Goal: Communication & Community: Connect with others

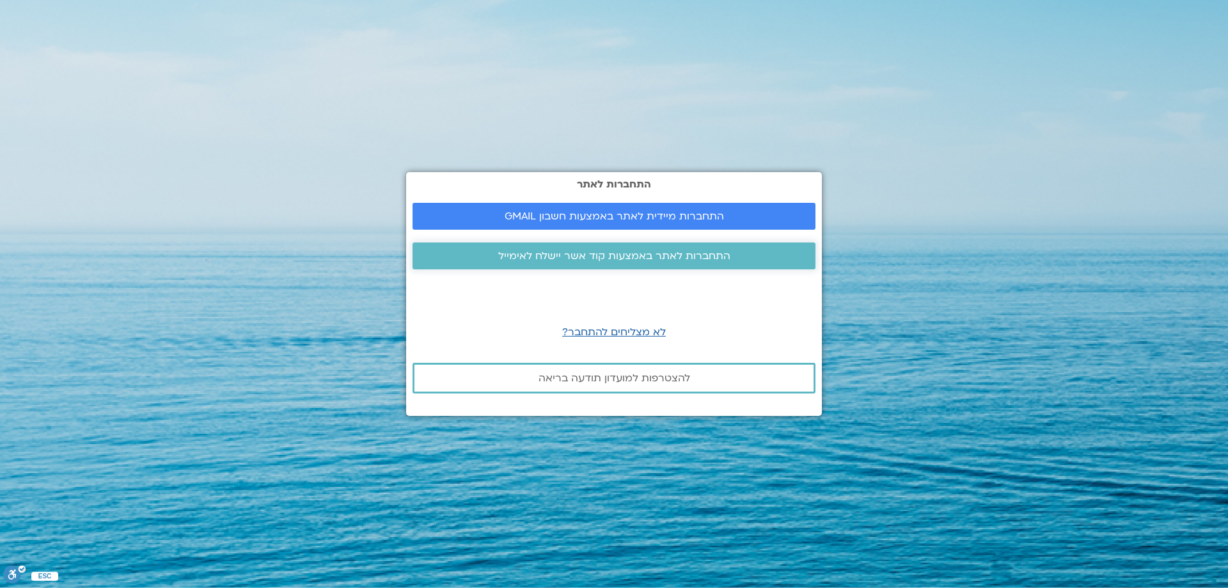
click at [505, 254] on span "התחברות לאתר באמצעות קוד אשר יישלח לאימייל" at bounding box center [614, 256] width 232 height 12
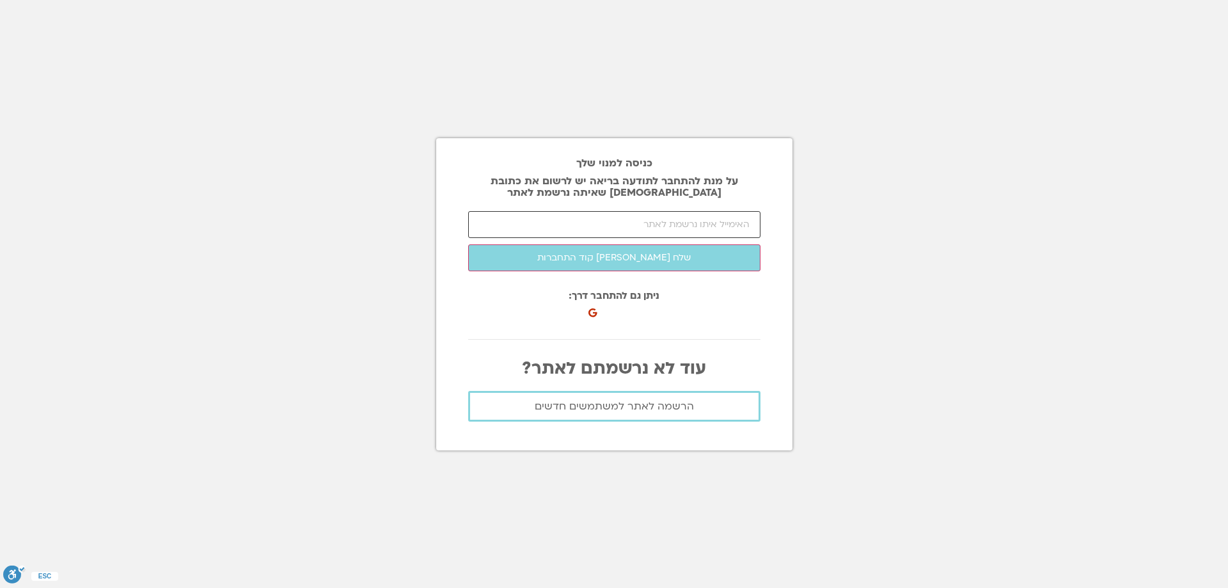
click at [529, 225] on input "email" at bounding box center [614, 224] width 292 height 27
click at [604, 219] on input "email" at bounding box center [614, 224] width 292 height 27
type input "נ"
click at [627, 222] on input "barazani_h@mac." at bounding box center [614, 224] width 292 height 27
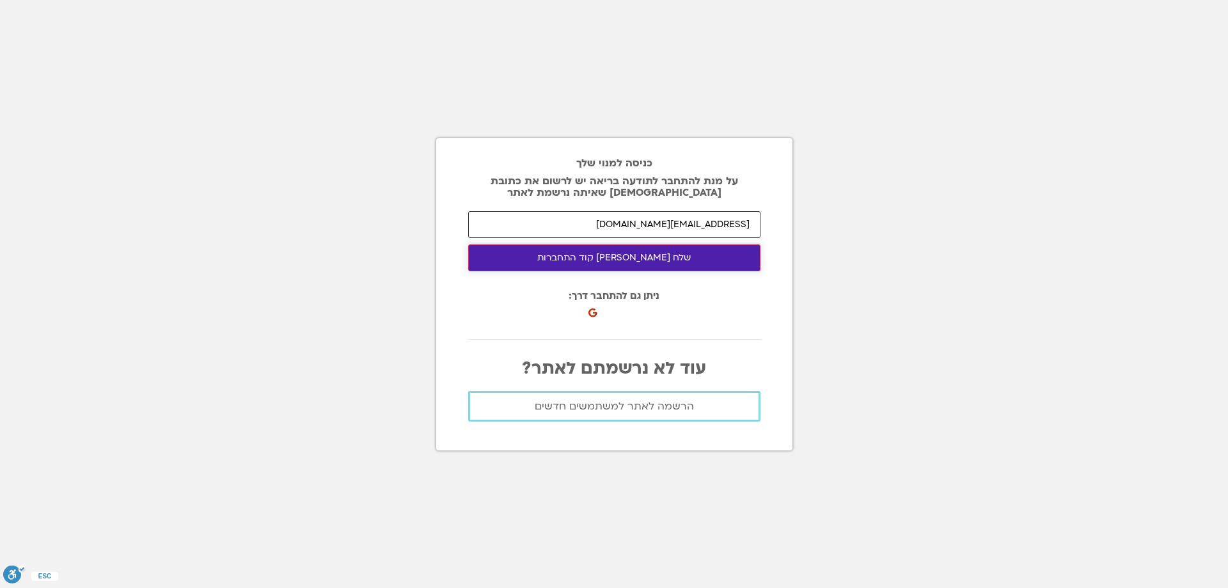
type input "barazani_h@mac.org.il"
click at [600, 264] on button "שלח לי קוד התחברות" at bounding box center [614, 257] width 292 height 27
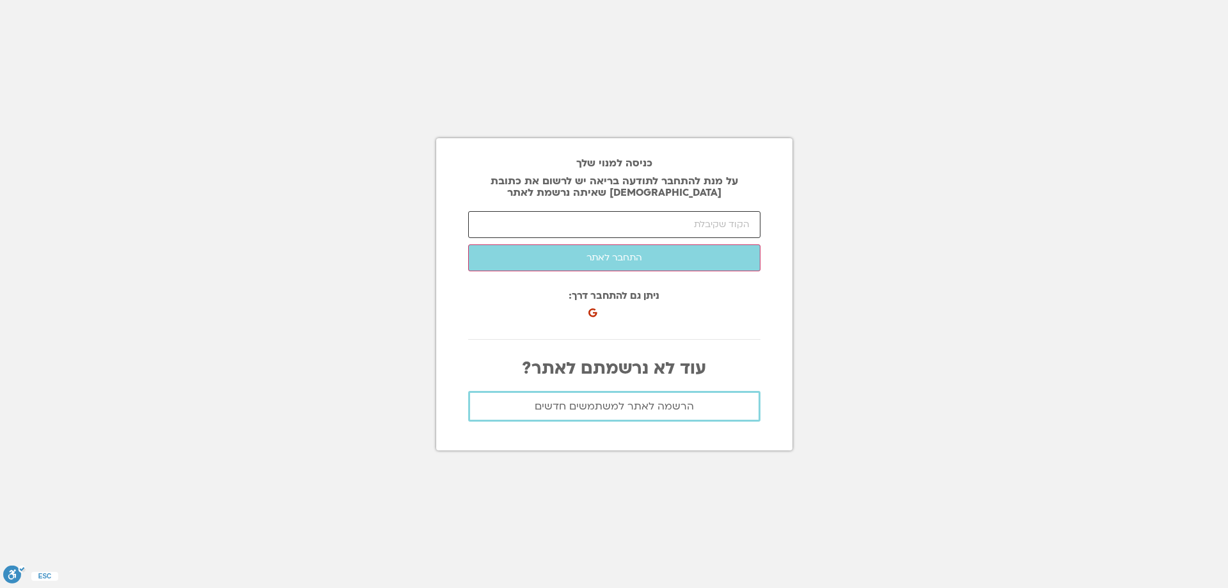
click at [741, 217] on input "number" at bounding box center [614, 224] width 292 height 27
click at [701, 223] on input "number" at bounding box center [614, 224] width 292 height 27
paste input "99733"
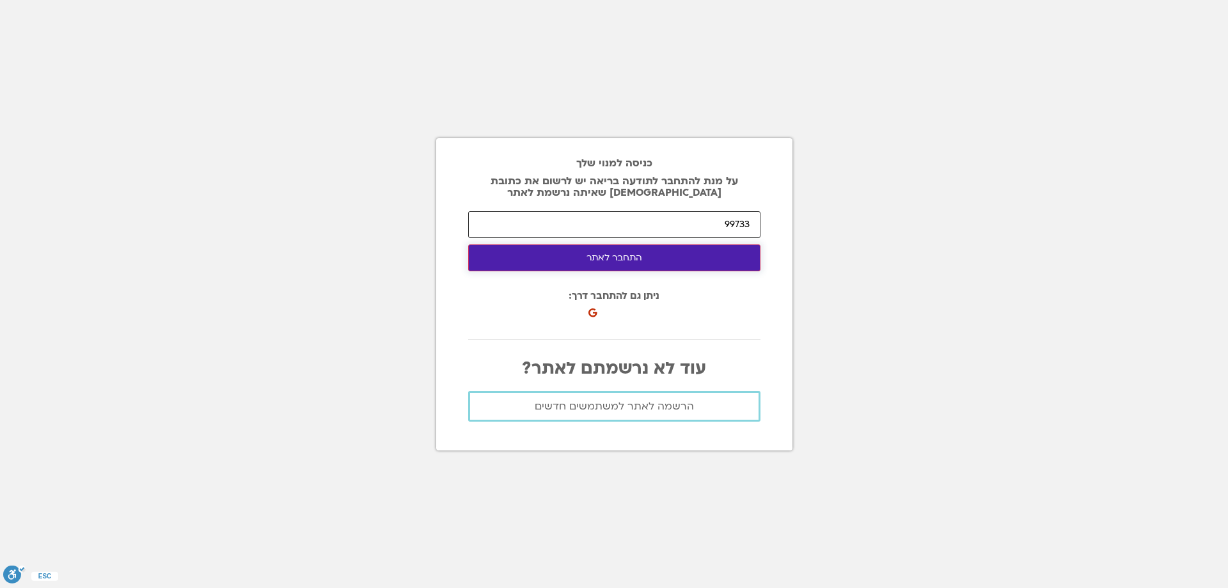
type input "99733"
click at [662, 256] on button "התחבר לאתר" at bounding box center [614, 257] width 292 height 27
click at [658, 251] on button "התחבר לאתר" at bounding box center [614, 257] width 292 height 27
click at [657, 255] on button "התחבר לאתר" at bounding box center [614, 257] width 292 height 27
click at [661, 257] on button "התחבר לאתר" at bounding box center [614, 257] width 292 height 27
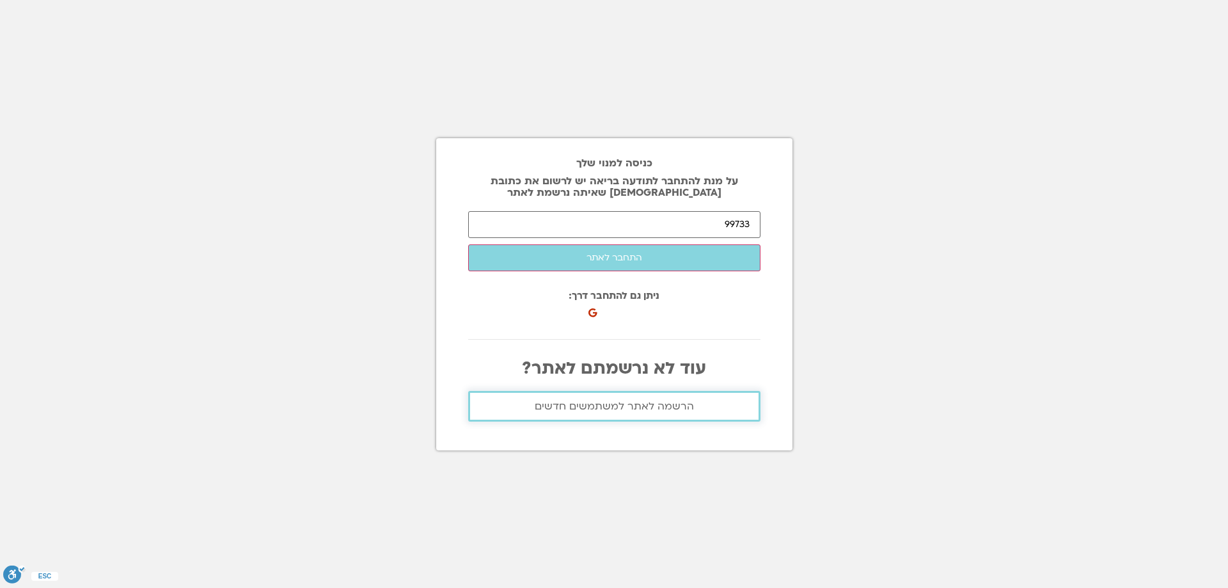
click at [640, 408] on span "הרשמה לאתר למשתמשים חדשים" at bounding box center [614, 406] width 159 height 12
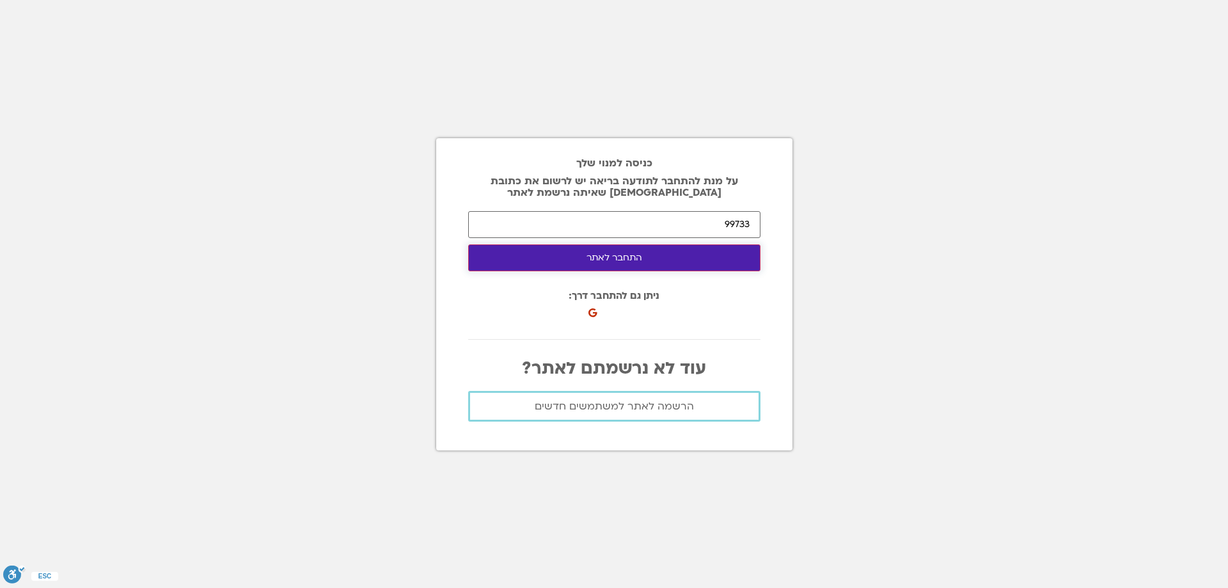
click at [649, 262] on button "התחבר לאתר" at bounding box center [614, 257] width 292 height 27
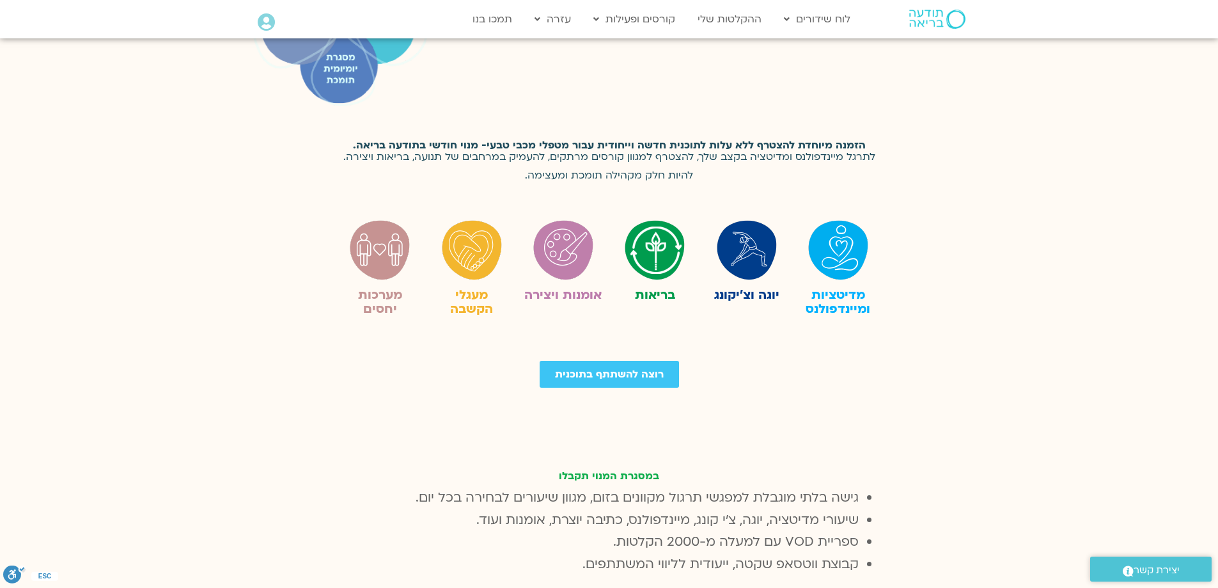
scroll to position [448, 0]
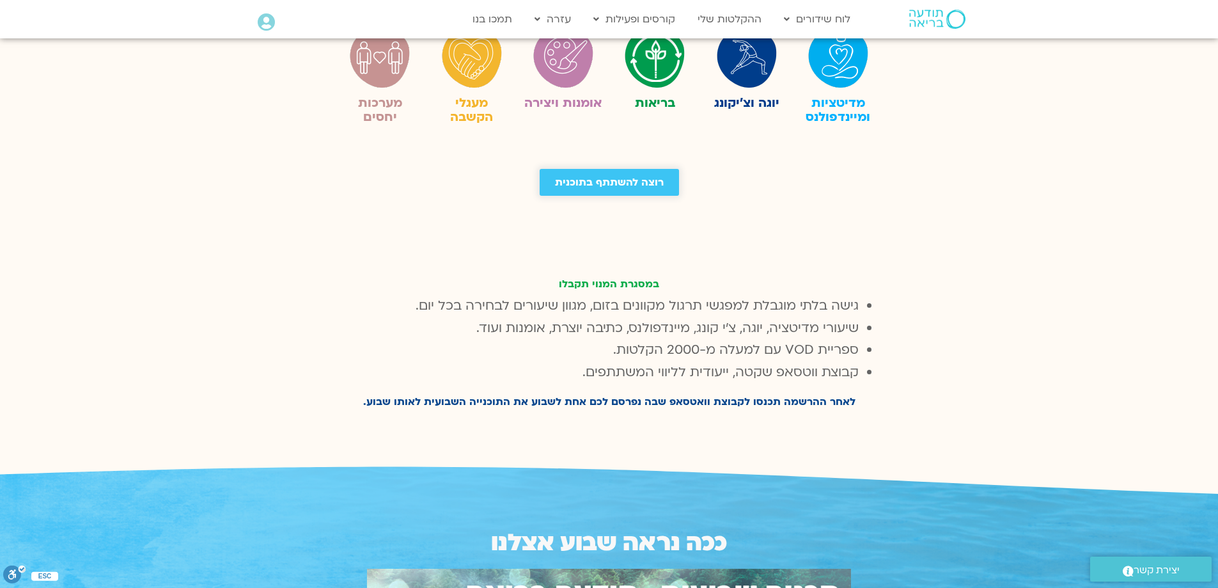
click at [609, 187] on span "רוצה להשתתף בתוכנית" at bounding box center [609, 183] width 109 height 12
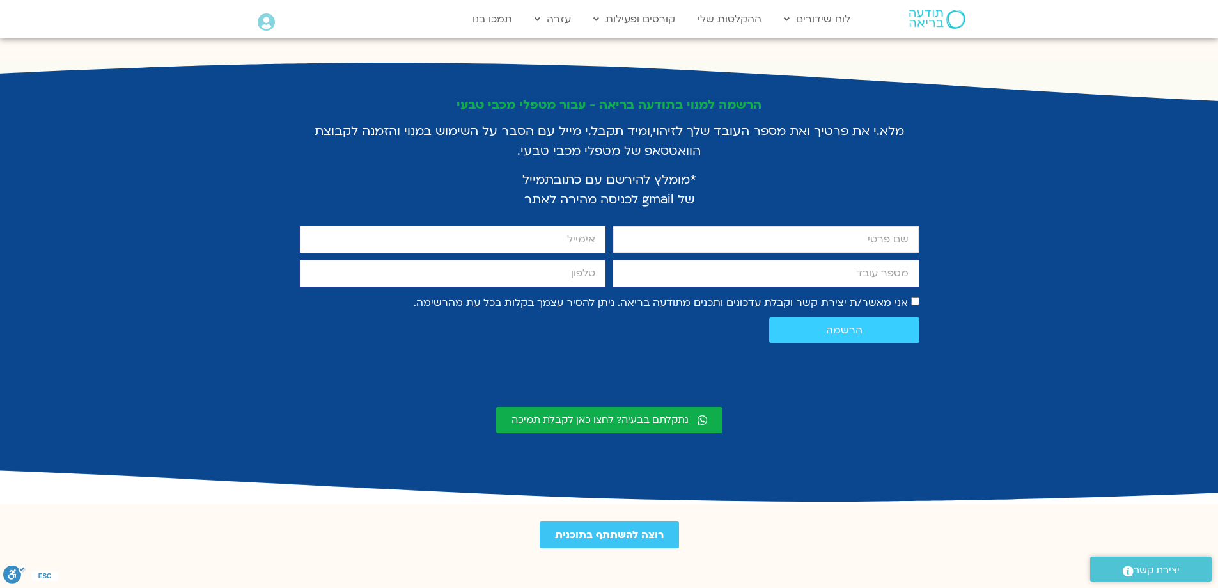
click at [649, 226] on input "firstname" at bounding box center [766, 240] width 307 height 28
type input "הדס ברזני"
click at [532, 226] on input "email" at bounding box center [452, 240] width 307 height 28
type input "b"
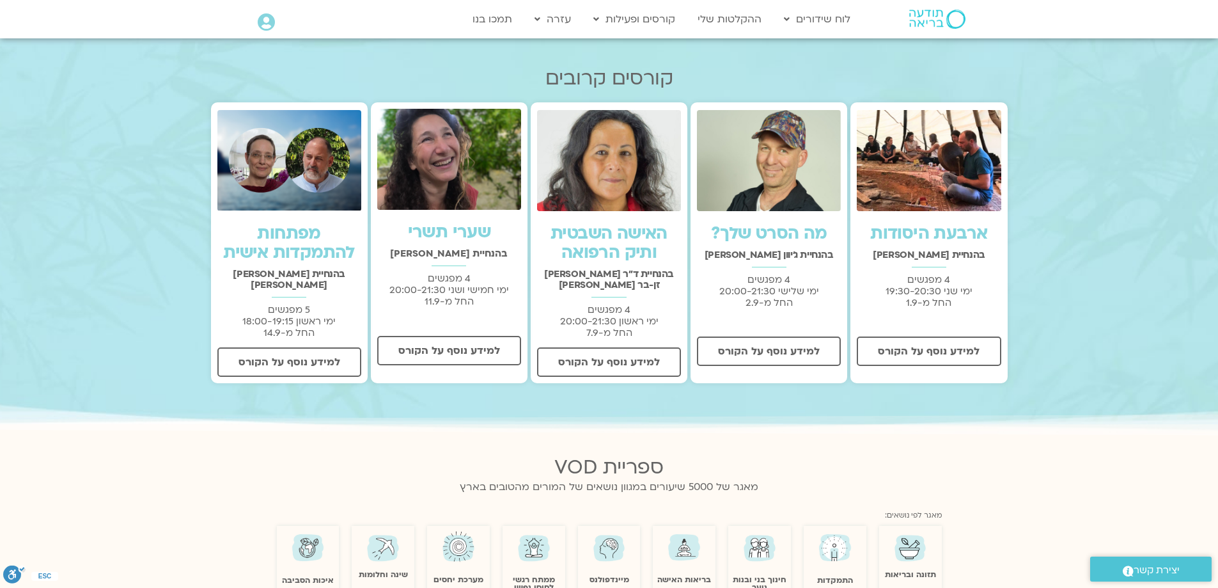
scroll to position [640, 0]
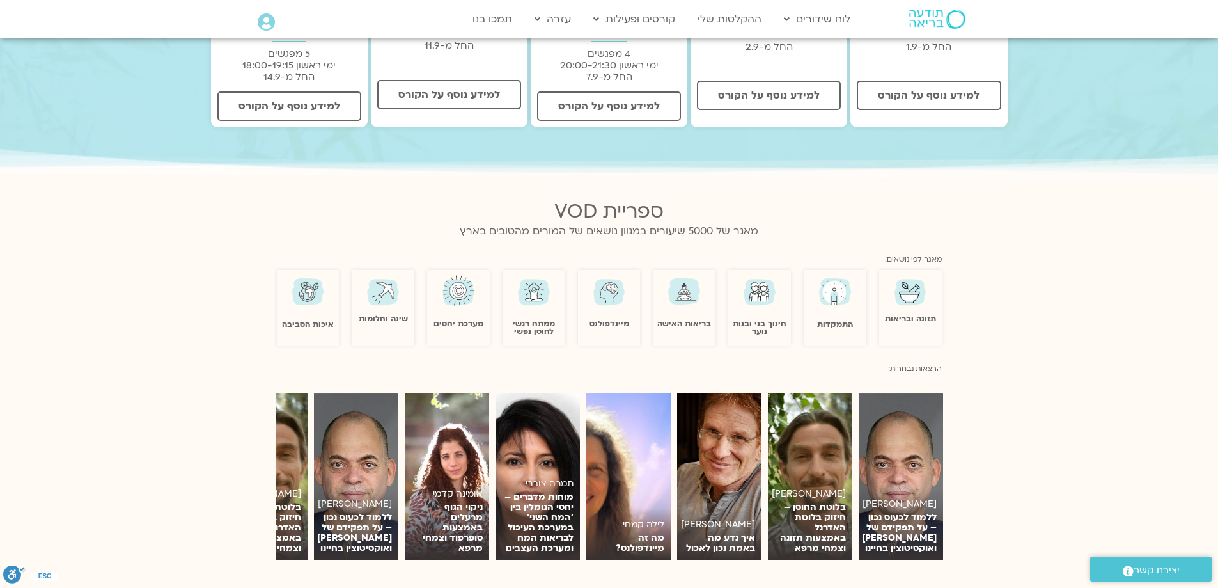
click at [610, 285] on img at bounding box center [609, 291] width 37 height 36
click at [615, 291] on img at bounding box center [609, 291] width 37 height 36
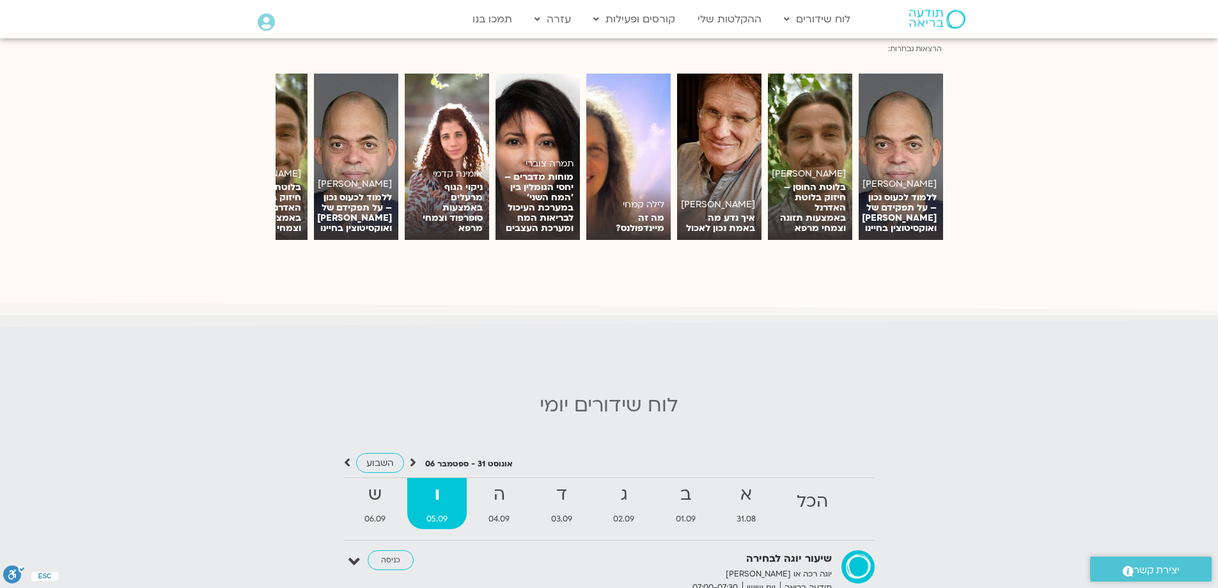
scroll to position [1151, 0]
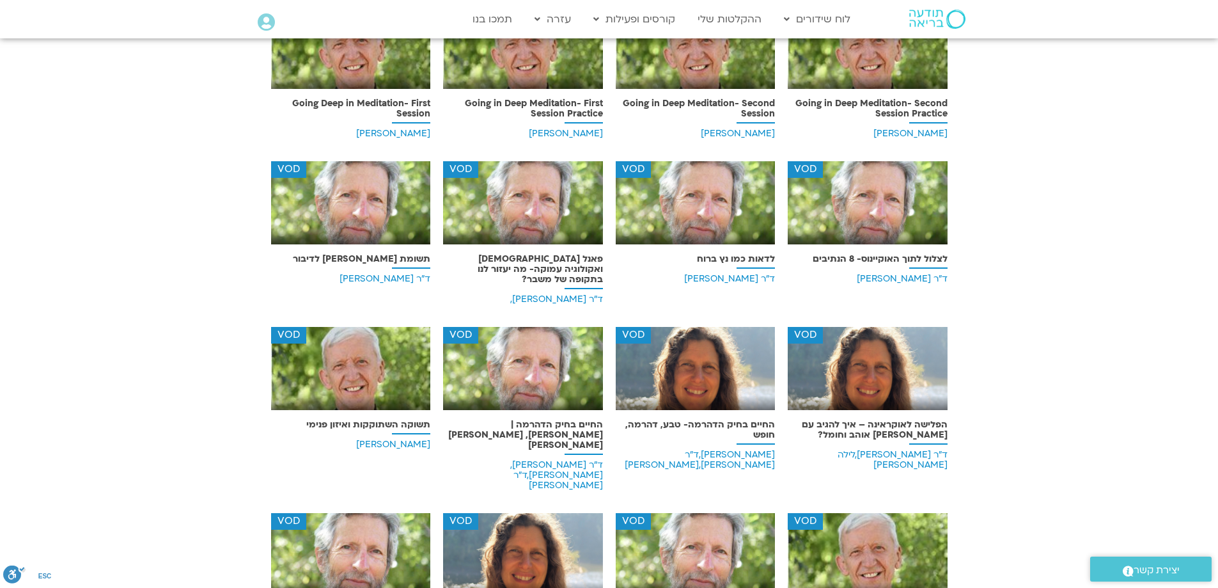
scroll to position [7195, 0]
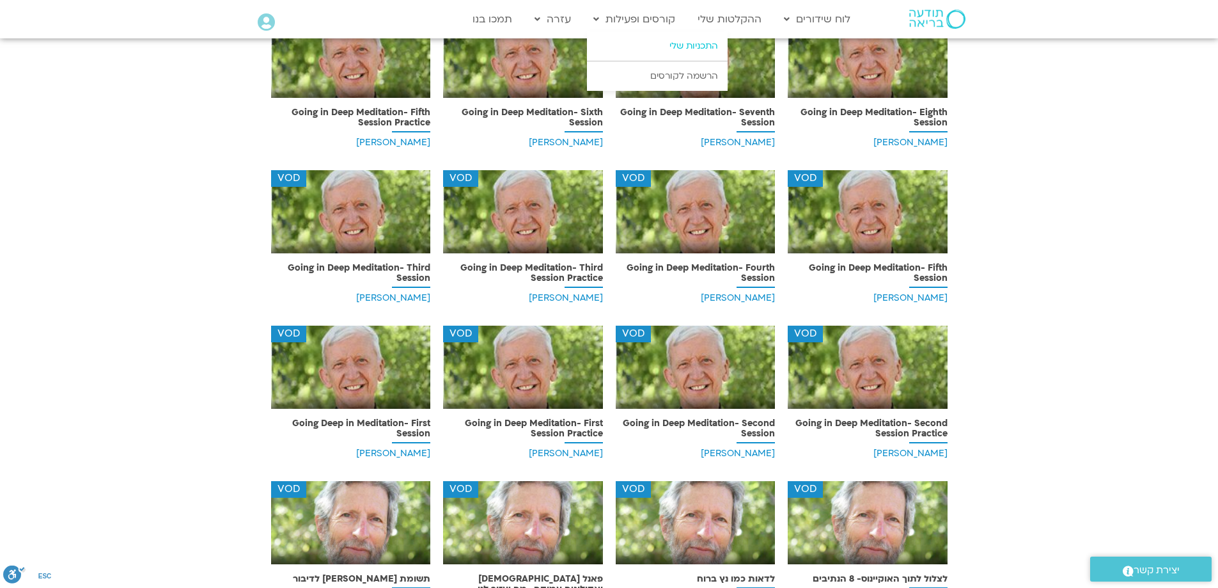
click at [645, 47] on link "התכניות שלי" at bounding box center [657, 45] width 141 height 29
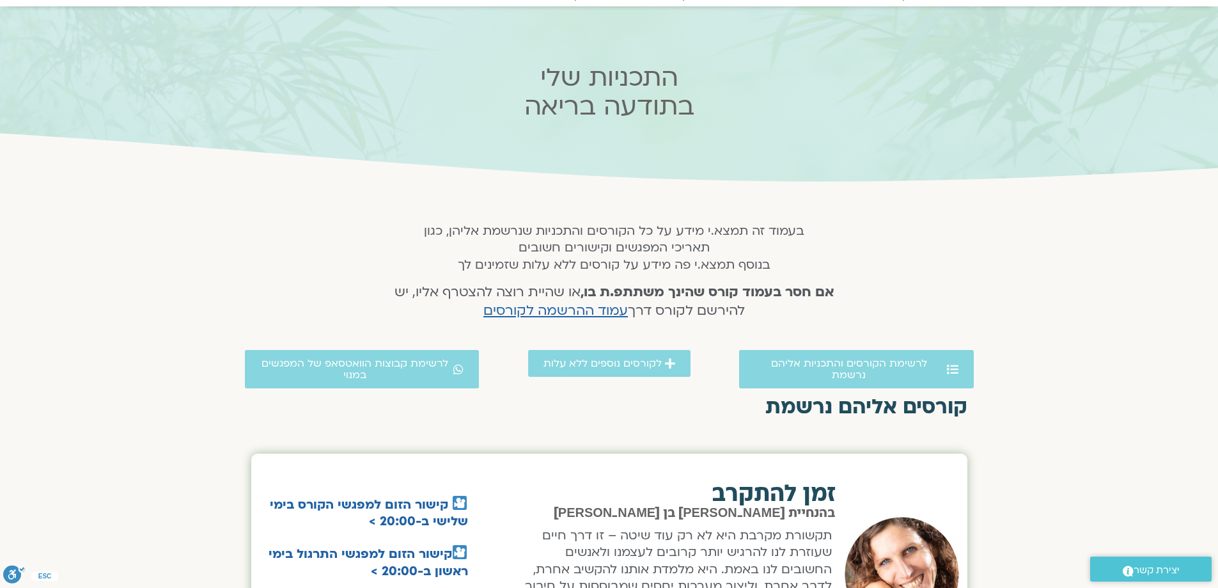
scroll to position [192, 0]
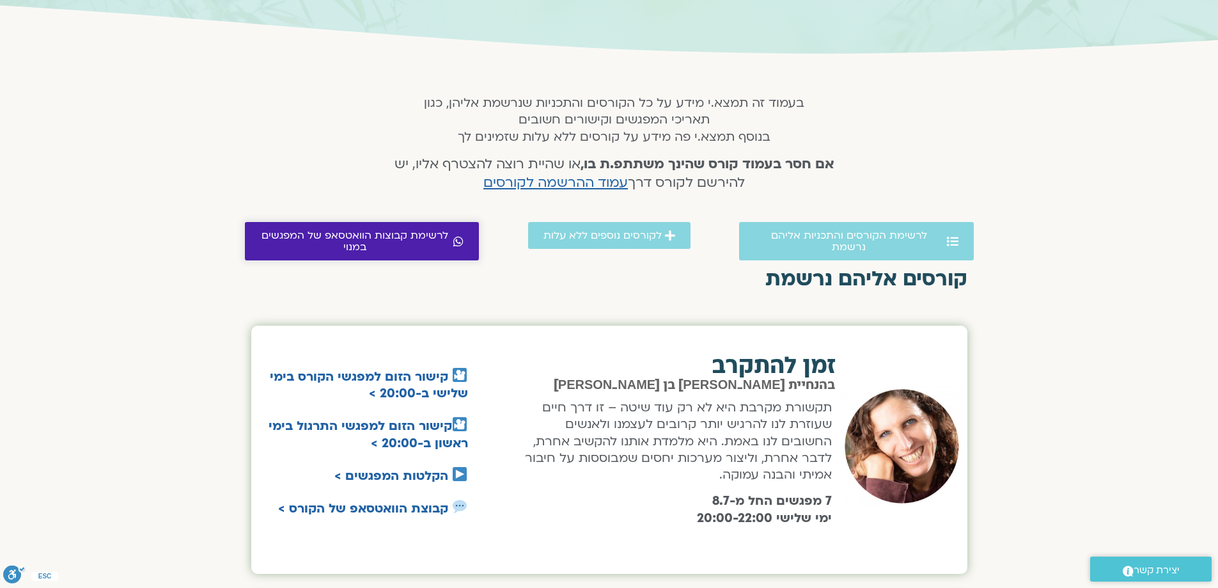
click at [447, 235] on span "לרשימת קבוצות הוואטסאפ של המפגשים במנוי" at bounding box center [355, 241] width 191 height 23
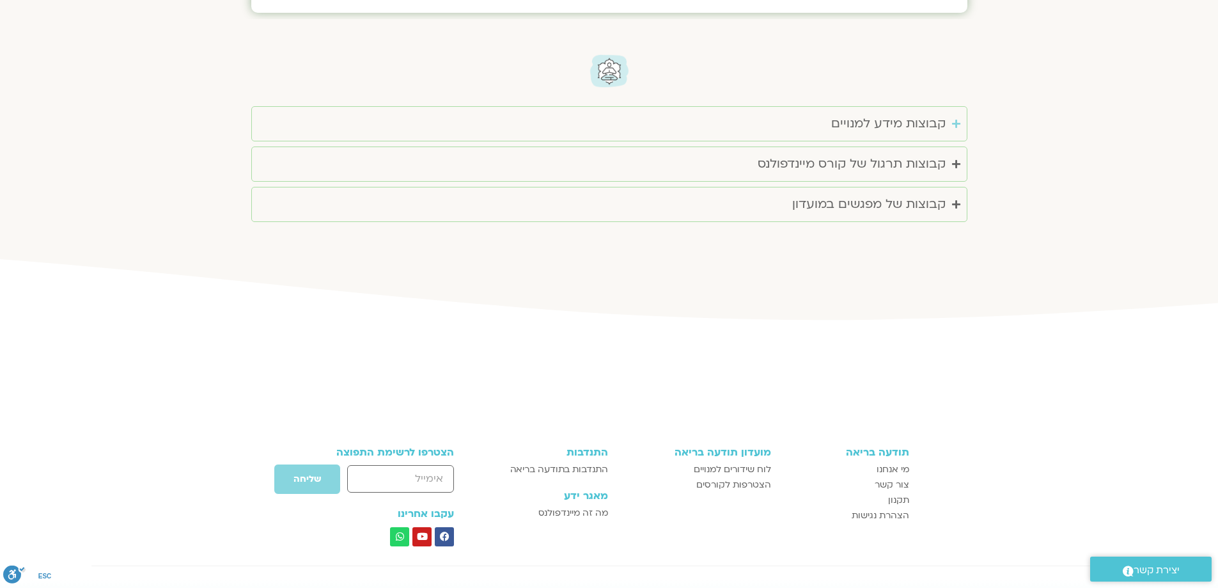
click at [823, 106] on summary "קבוצות מידע למנויים" at bounding box center [609, 123] width 716 height 35
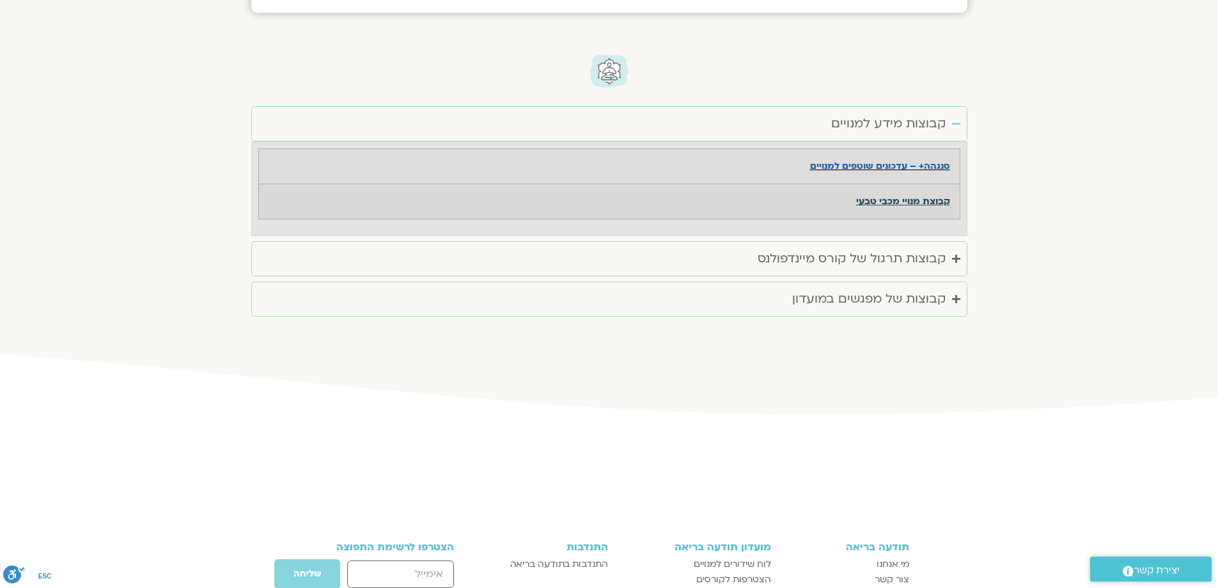
click at [886, 195] on strong "קבוצת מנויי מכבי טבעי" at bounding box center [903, 201] width 94 height 12
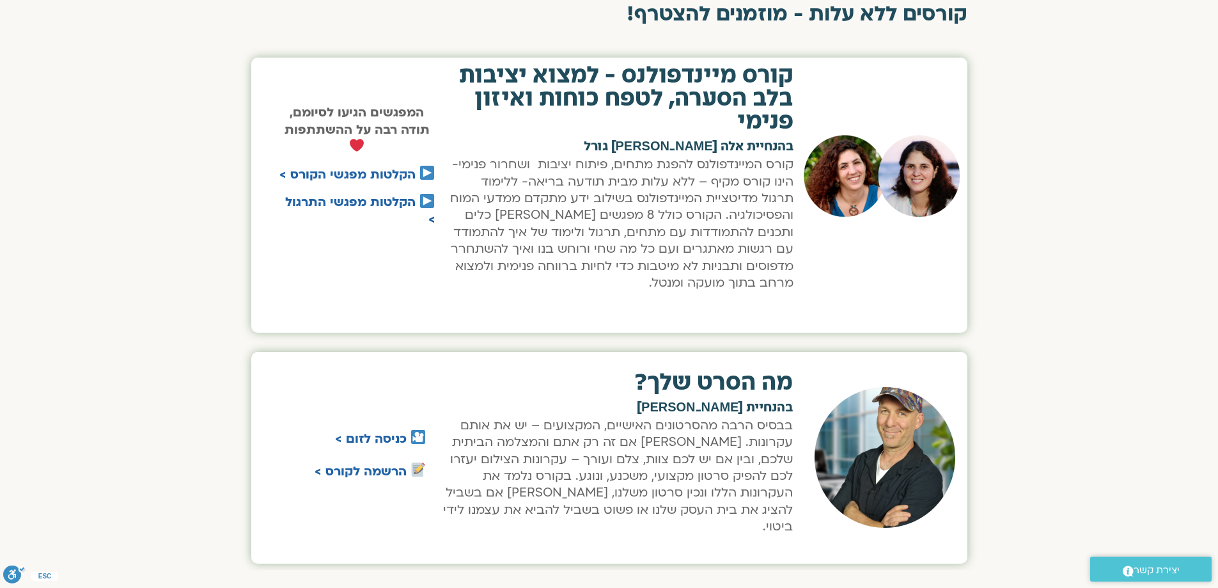
scroll to position [1407, 0]
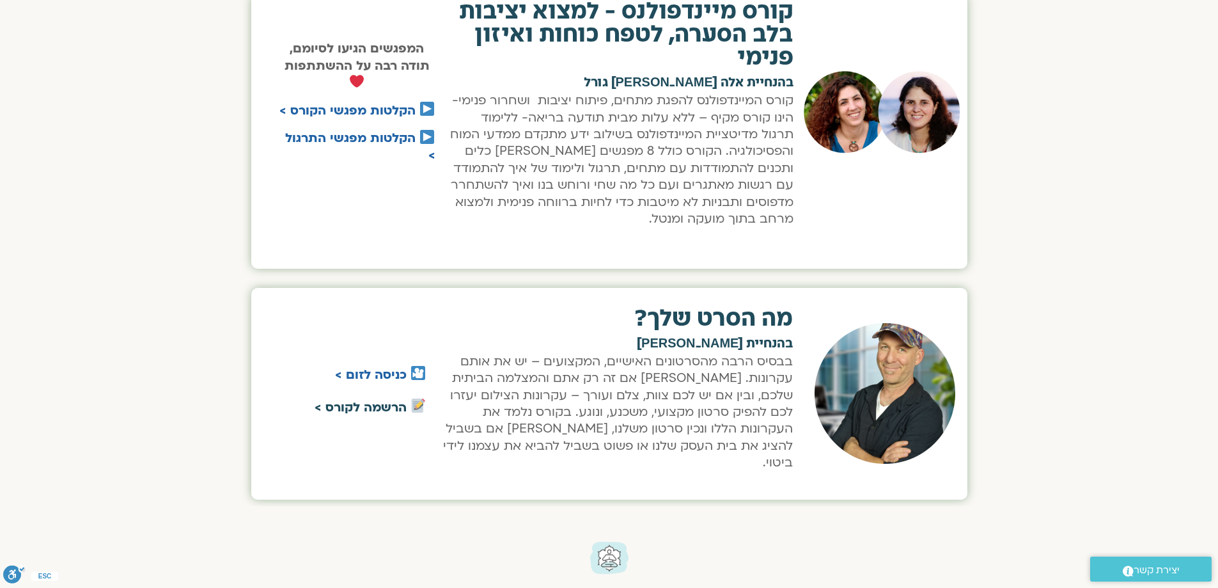
click at [375, 399] on link "הרשמה לקורס >" at bounding box center [361, 407] width 92 height 17
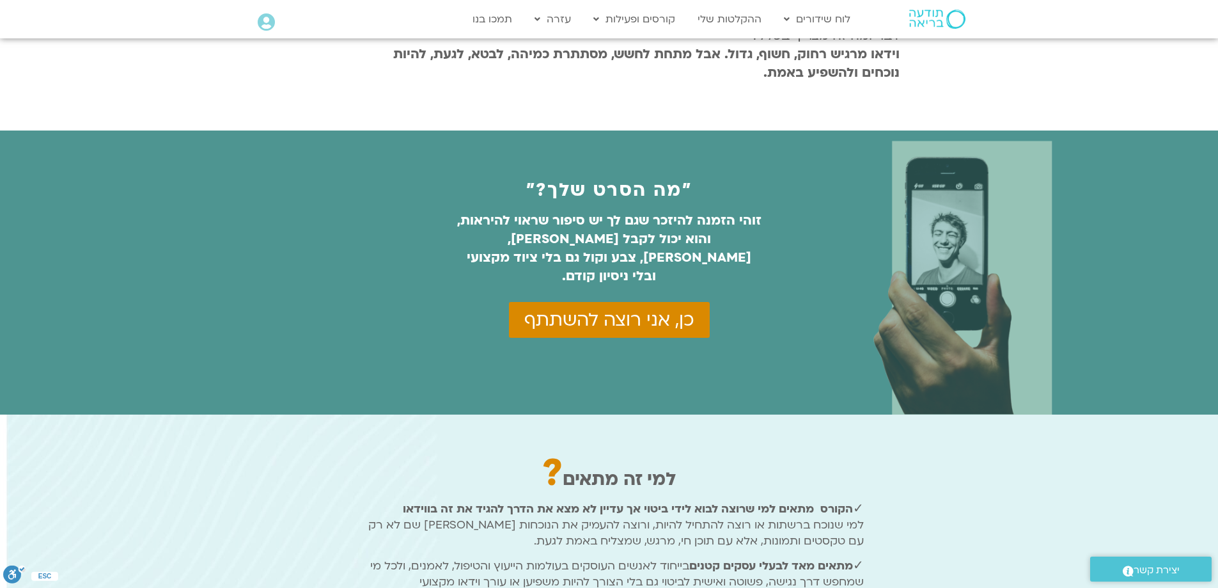
scroll to position [704, 0]
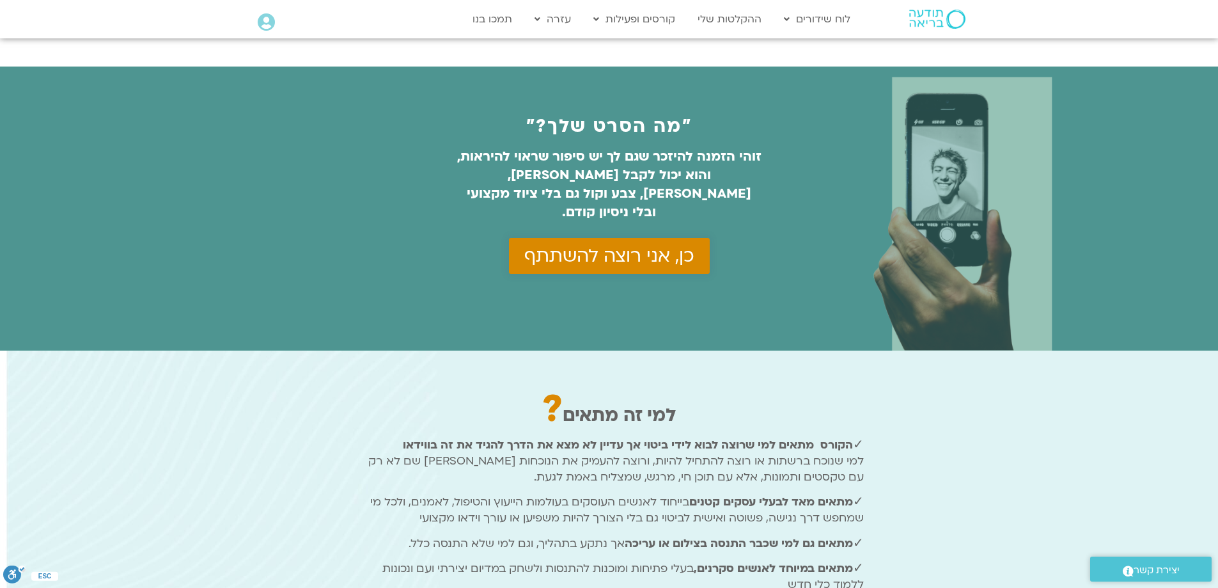
click at [678, 246] on span "כן, אני רוצה להשתתף" at bounding box center [609, 256] width 170 height 20
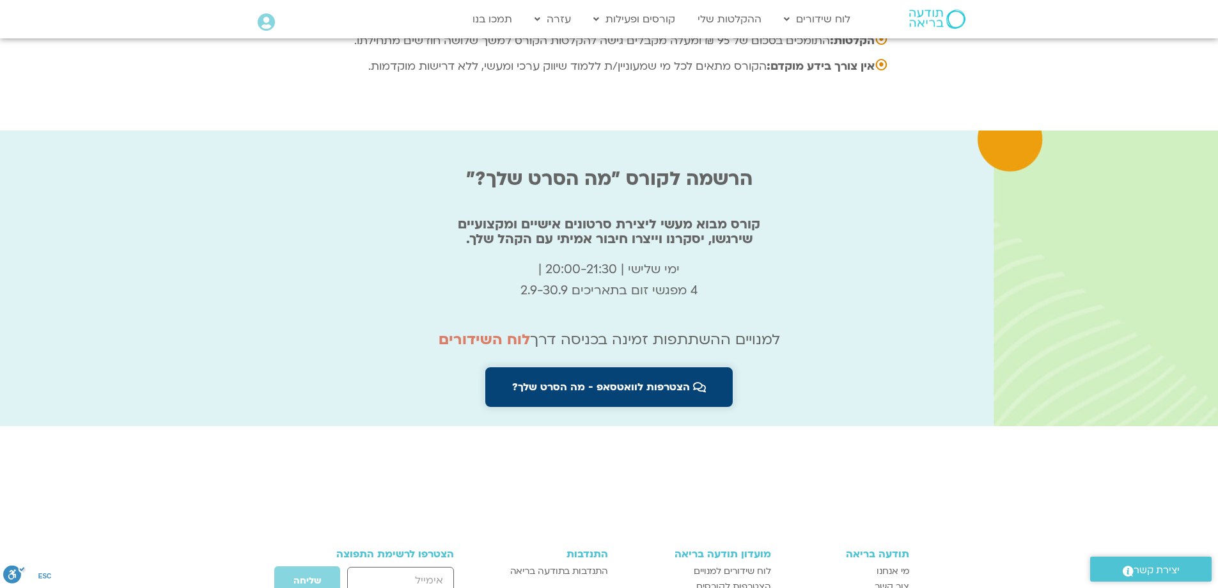
click at [568, 381] on span "הצטרפות לוואטסאפ - מה הסרט שלך?" at bounding box center [601, 387] width 178 height 12
click at [508, 329] on link "לוח השידורים" at bounding box center [484, 339] width 91 height 20
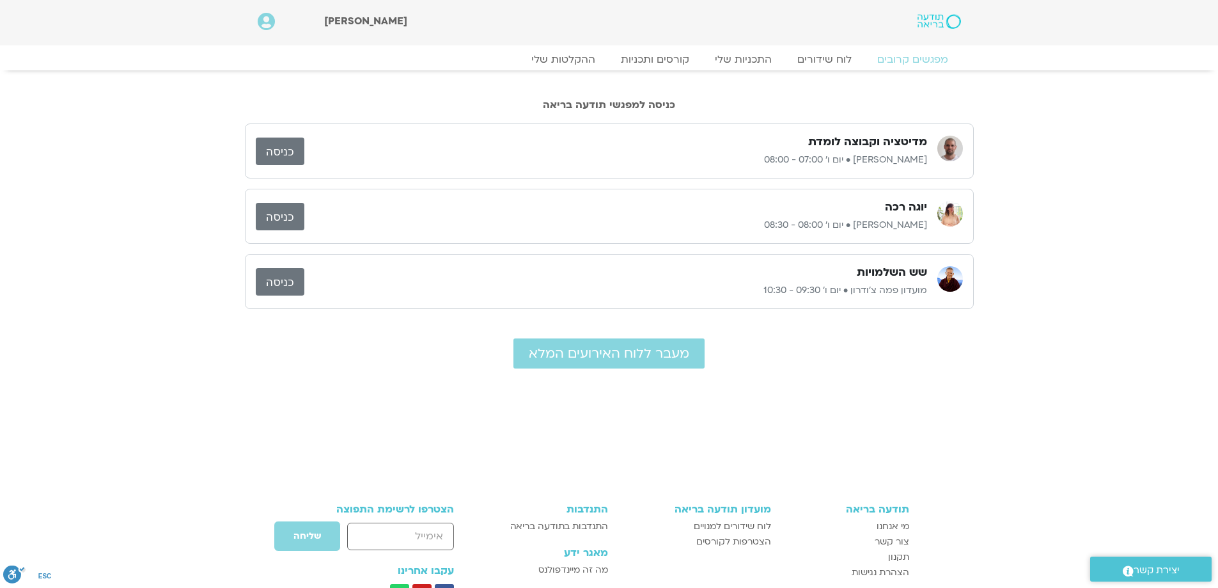
click at [292, 221] on link "כניסה" at bounding box center [280, 217] width 49 height 28
